Goal: Information Seeking & Learning: Learn about a topic

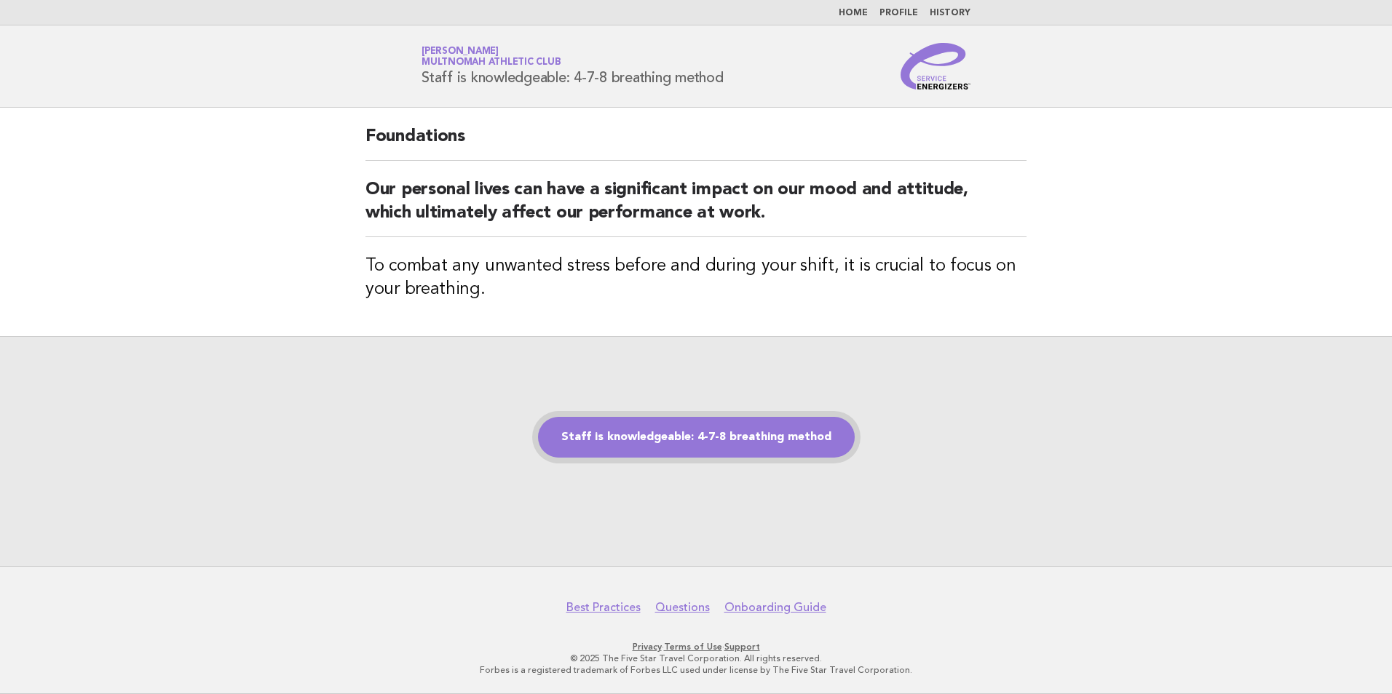
click at [602, 421] on link "Staff is knowledgeable: 4-7-8 breathing method" at bounding box center [696, 437] width 317 height 41
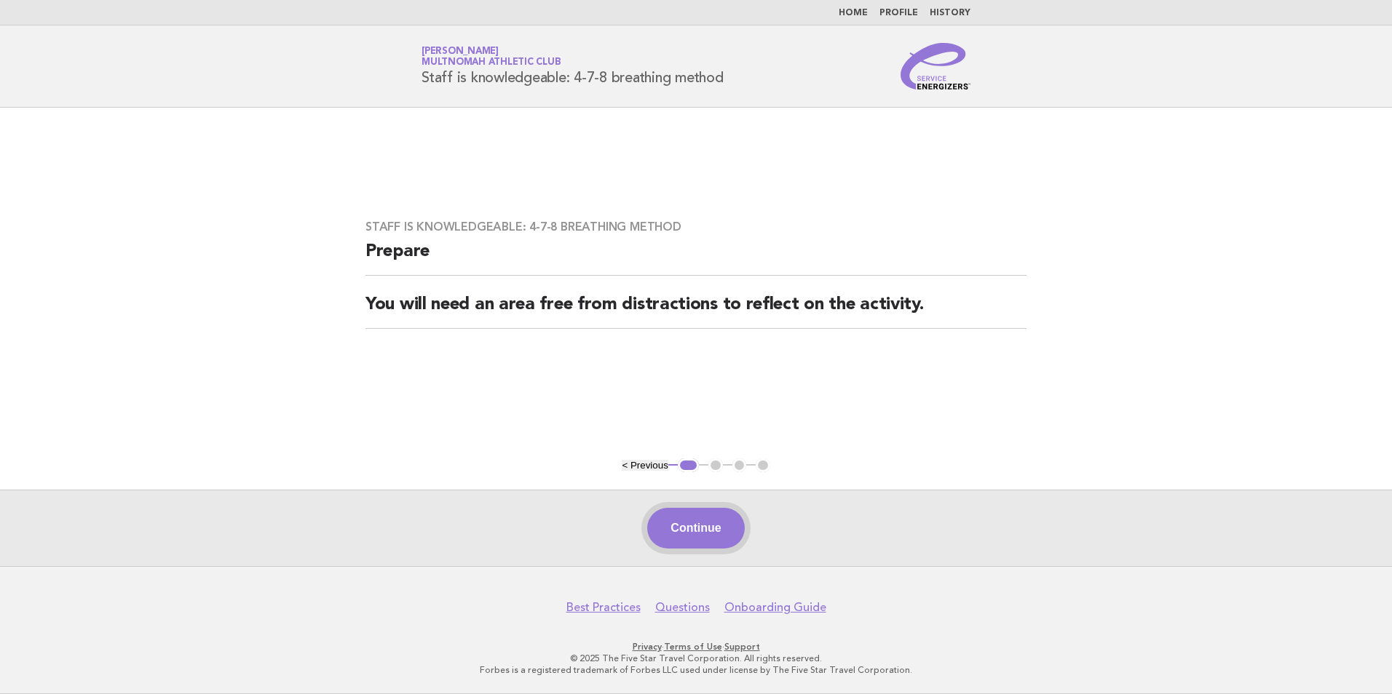
click at [694, 525] on button "Continue" at bounding box center [695, 528] width 97 height 41
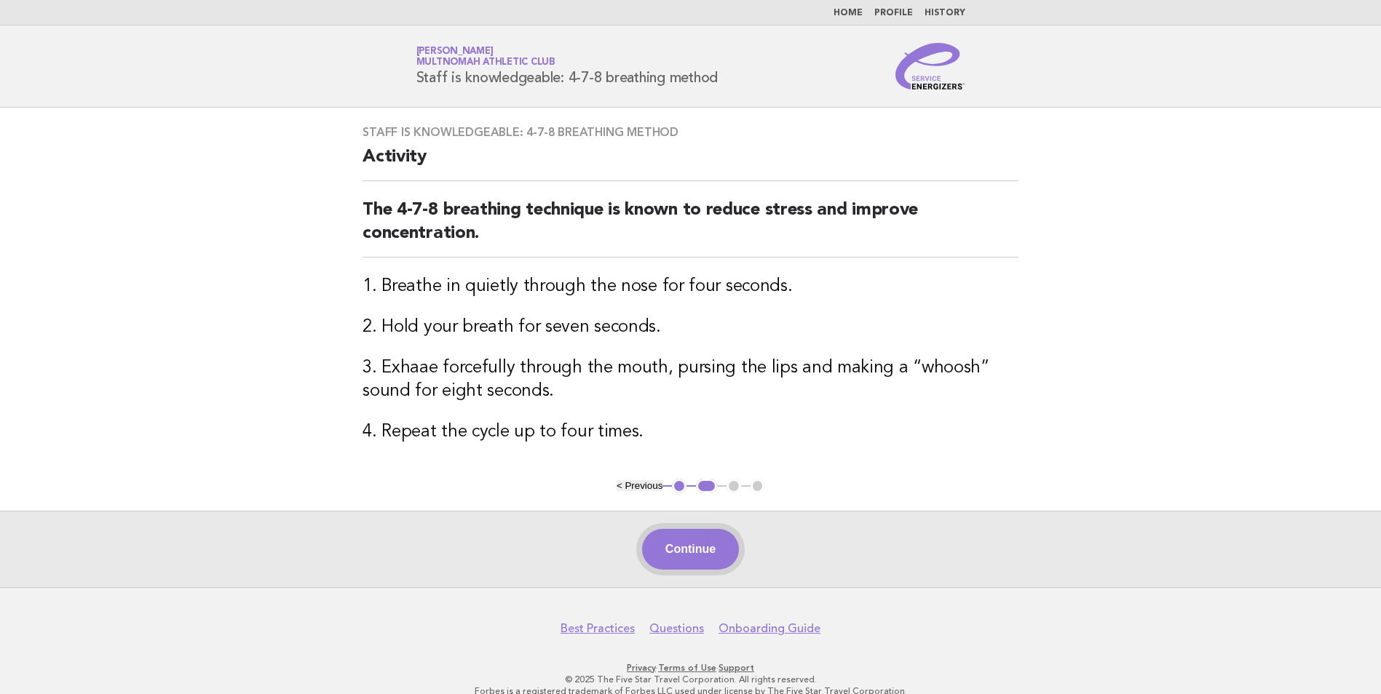
click at [710, 548] on button "Continue" at bounding box center [690, 549] width 97 height 41
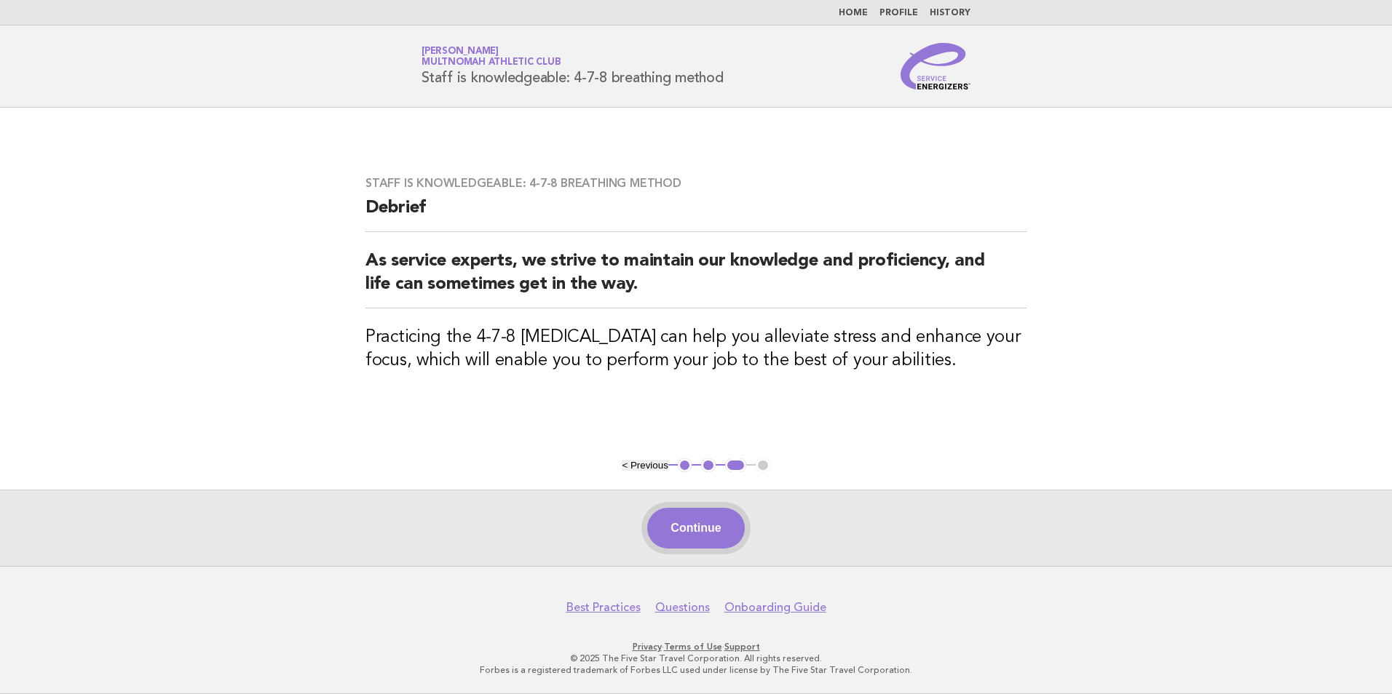
click at [695, 528] on button "Continue" at bounding box center [695, 528] width 97 height 41
